Goal: Task Accomplishment & Management: Manage account settings

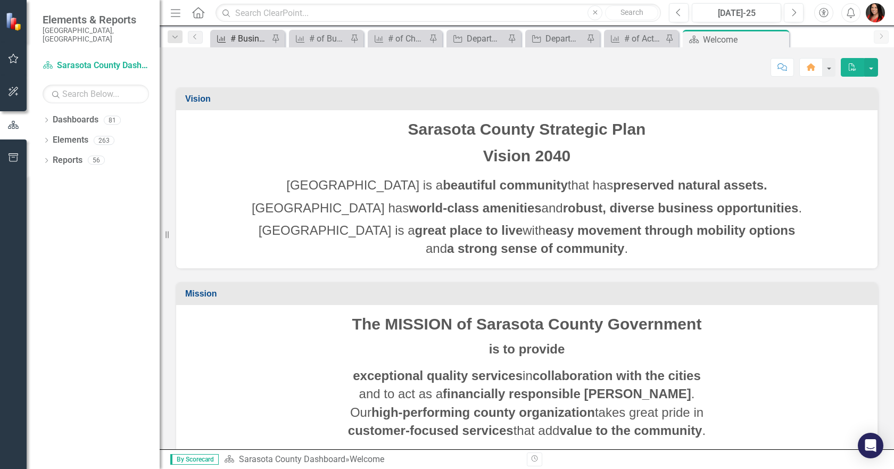
click at [246, 36] on div "# Business & Community Partners Engagements" at bounding box center [249, 38] width 38 height 13
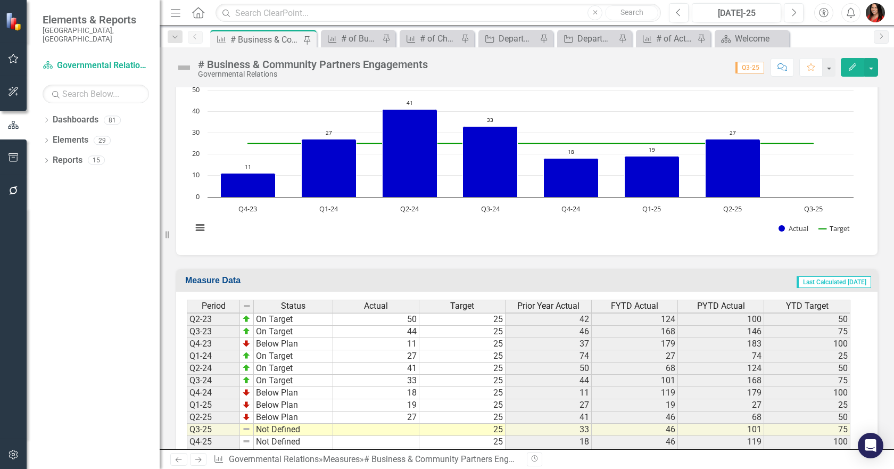
scroll to position [357, 0]
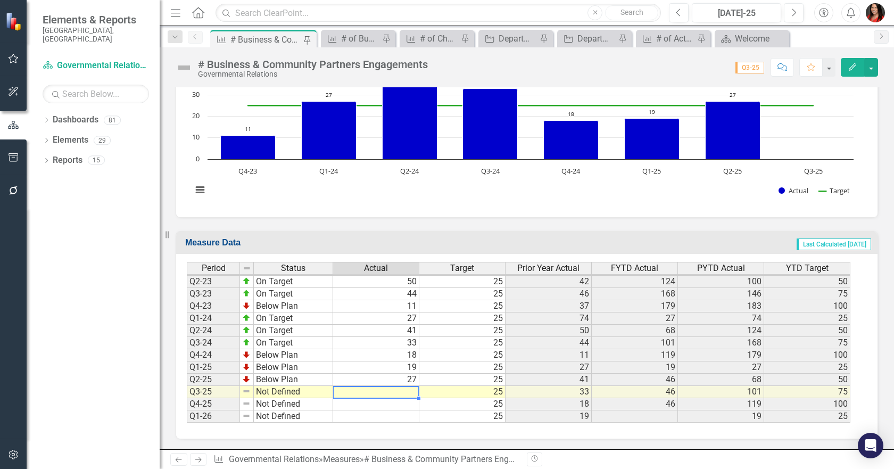
click at [392, 396] on td at bounding box center [376, 392] width 86 height 12
click at [392, 389] on td at bounding box center [376, 392] width 86 height 12
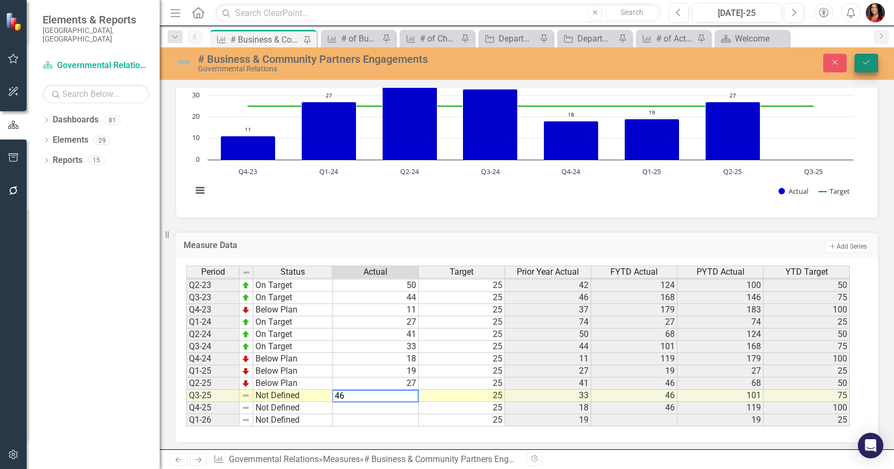
type textarea "46"
click at [867, 65] on icon "Save" at bounding box center [866, 62] width 10 height 7
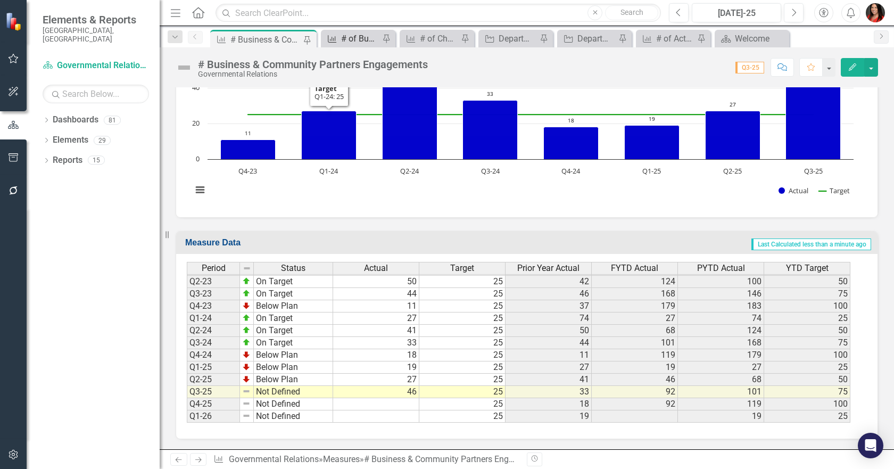
click at [364, 34] on div "# of Businesses Assisted" at bounding box center [360, 38] width 38 height 13
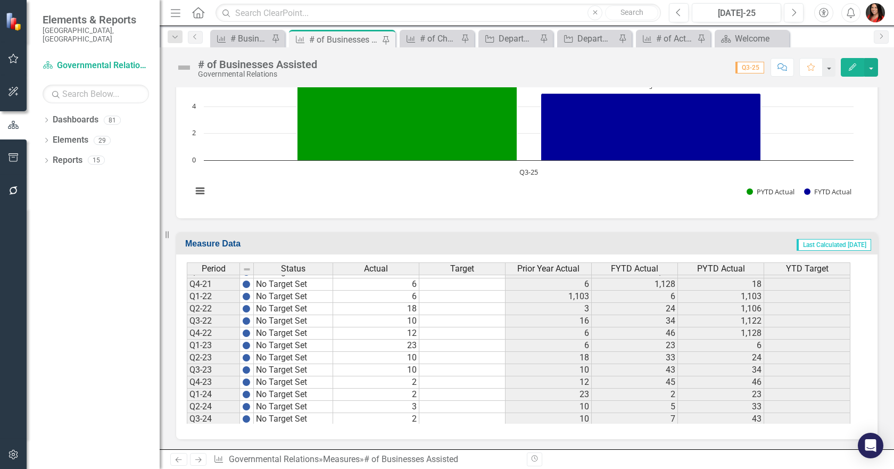
scroll to position [462, 0]
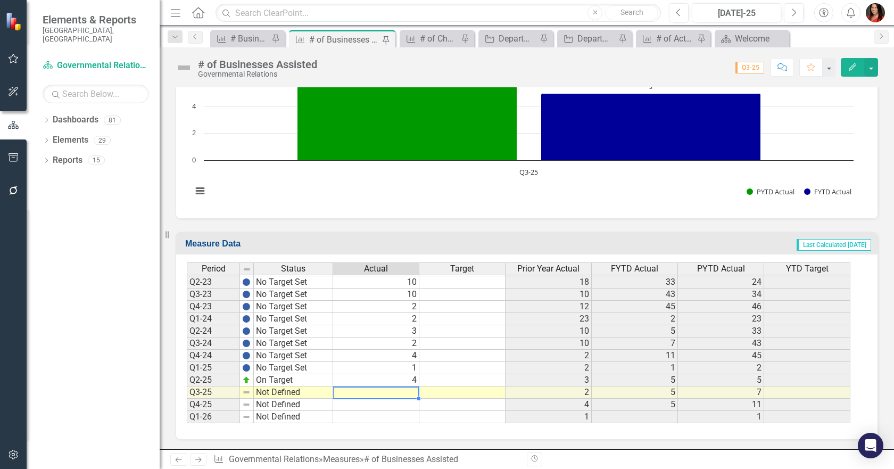
click at [407, 325] on td "2" at bounding box center [376, 319] width 86 height 12
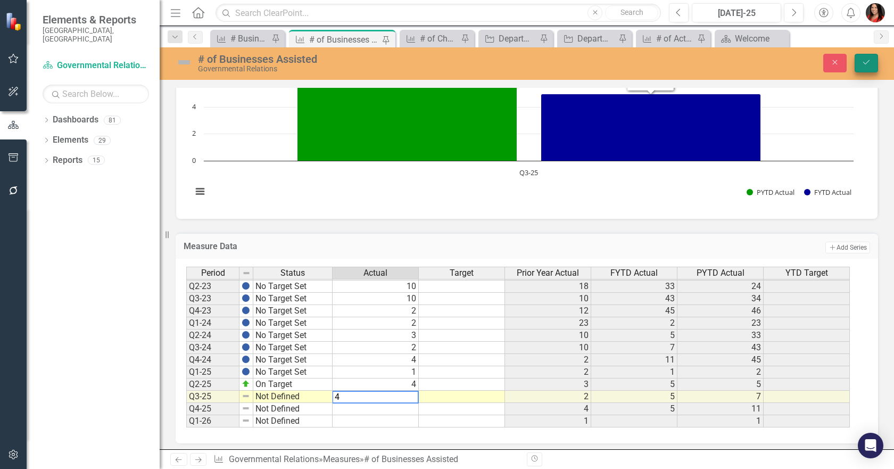
type textarea "4"
click at [871, 65] on button "Save" at bounding box center [865, 63] width 23 height 19
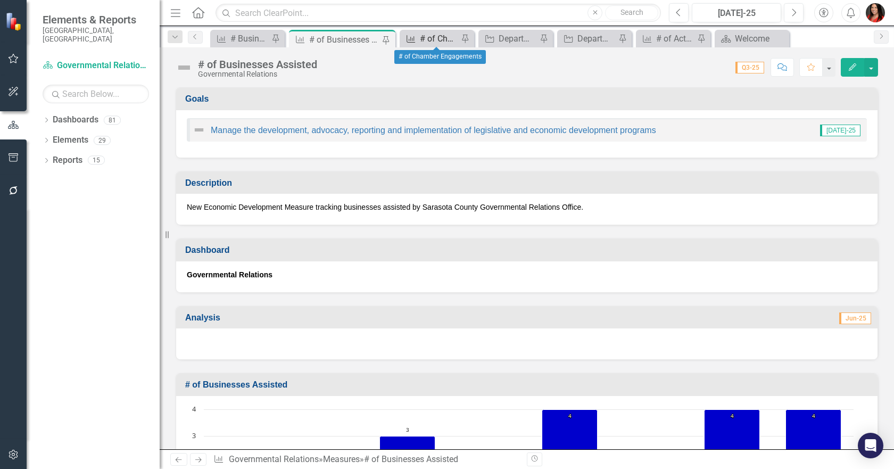
click at [413, 36] on icon "Measure" at bounding box center [410, 39] width 11 height 9
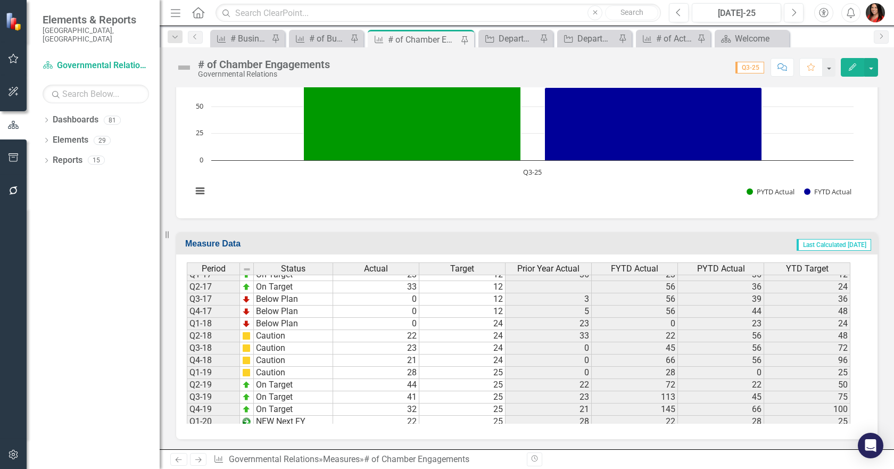
scroll to position [266, 0]
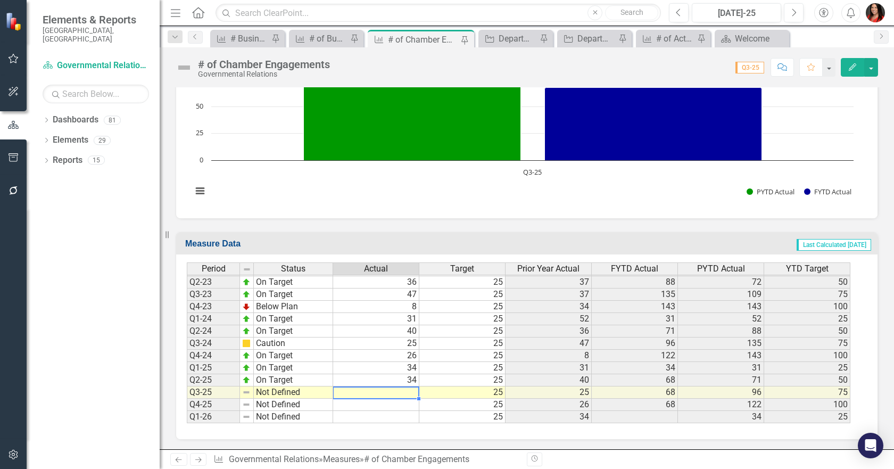
click at [407, 391] on td at bounding box center [376, 392] width 86 height 12
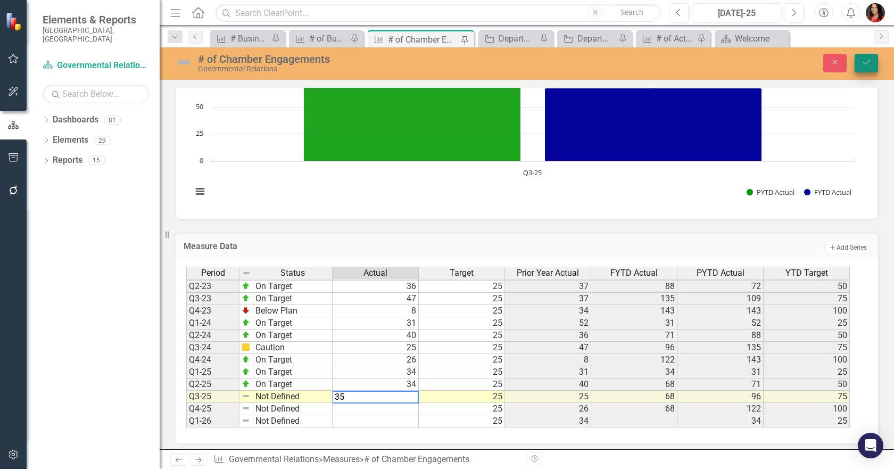
type textarea "35"
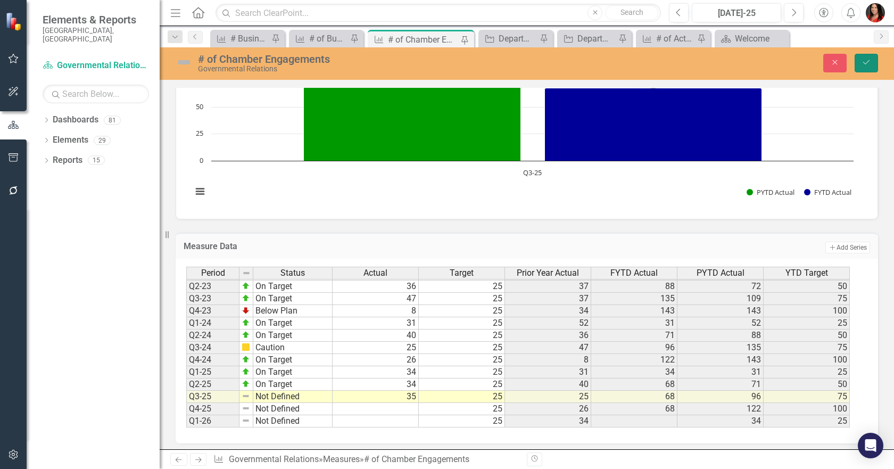
click at [859, 67] on button "Save" at bounding box center [865, 63] width 23 height 19
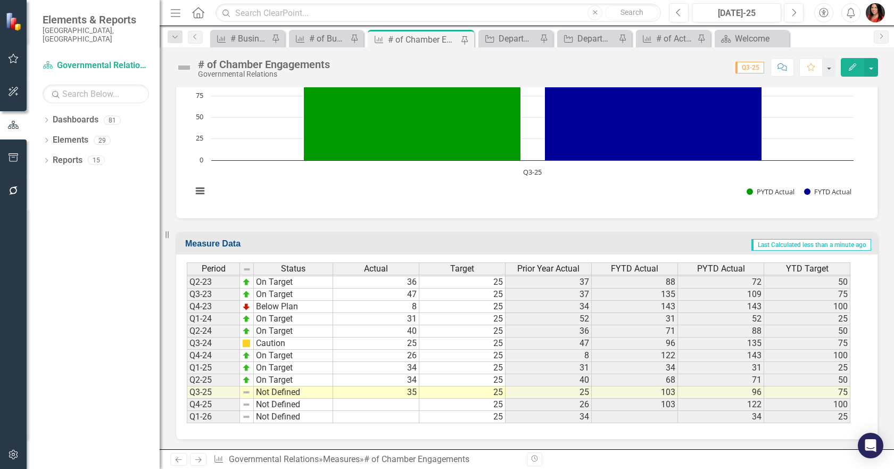
scroll to position [571, 0]
click at [657, 41] on div "# of Active Economic Development Incentive Contracts" at bounding box center [675, 38] width 38 height 13
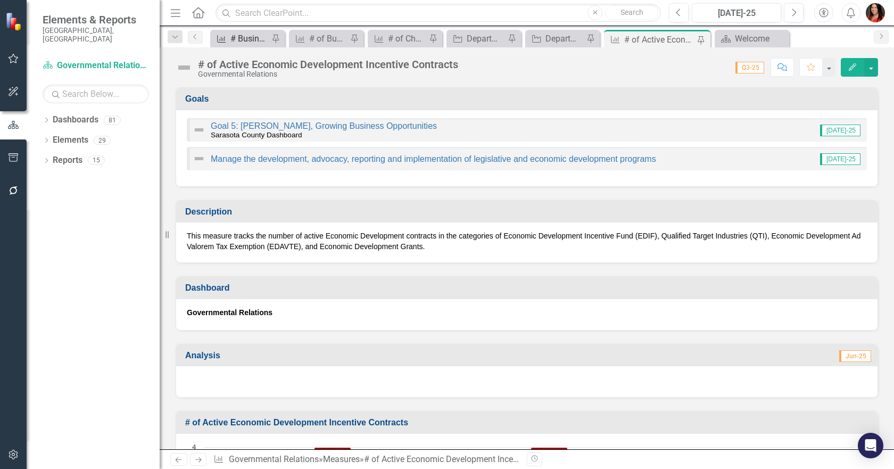
click at [232, 34] on div "# Business & Community Partners Engagements" at bounding box center [249, 38] width 38 height 13
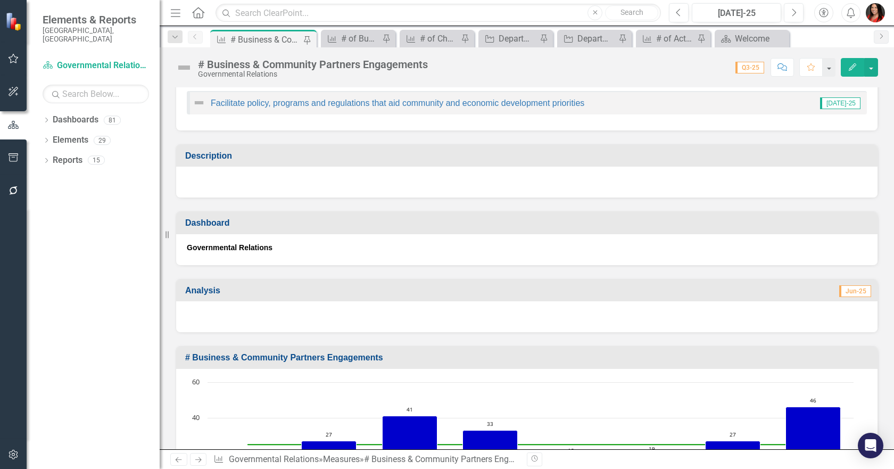
scroll to position [53, 0]
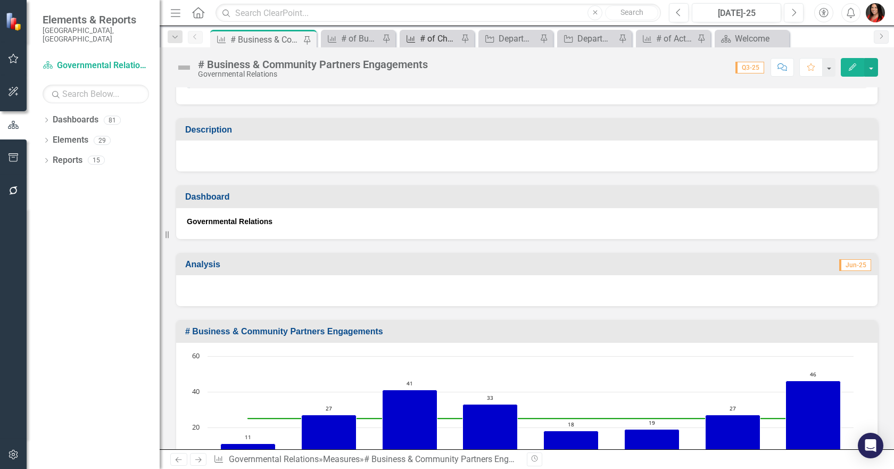
click at [430, 42] on div "# of Chamber Engagements" at bounding box center [439, 38] width 38 height 13
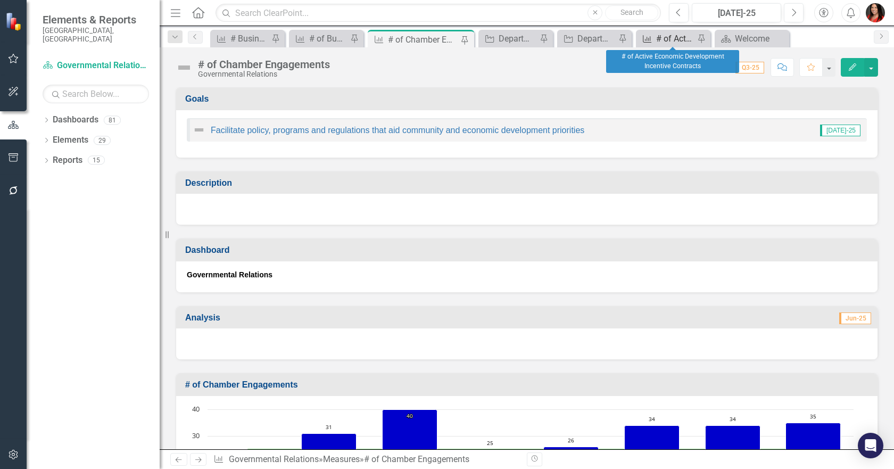
click at [663, 39] on div "# of Active Economic Development Incentive Contracts" at bounding box center [675, 38] width 38 height 13
